Goal: Connect with others: Connect with others

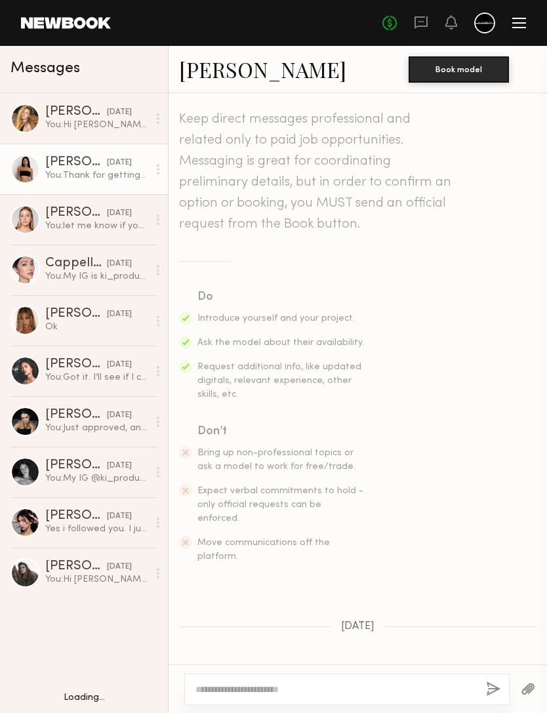
scroll to position [465, 0]
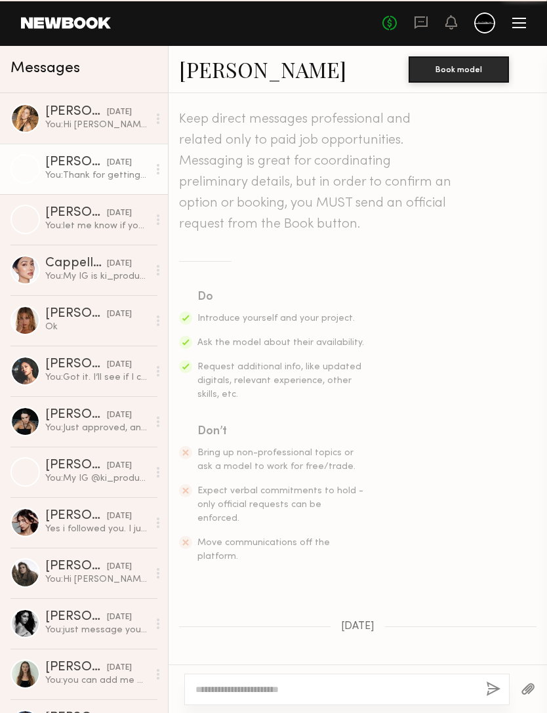
scroll to position [465, 0]
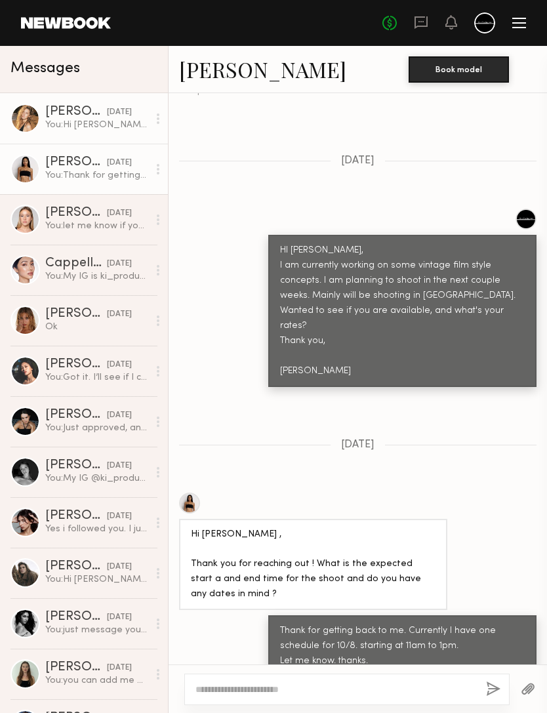
click at [71, 116] on div "[PERSON_NAME]" at bounding box center [76, 112] width 62 height 13
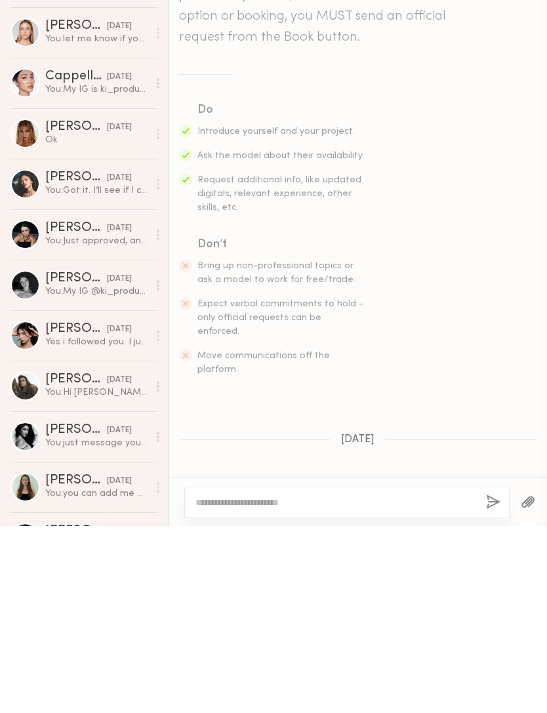
scroll to position [180, 0]
